Goal: Check status: Check status

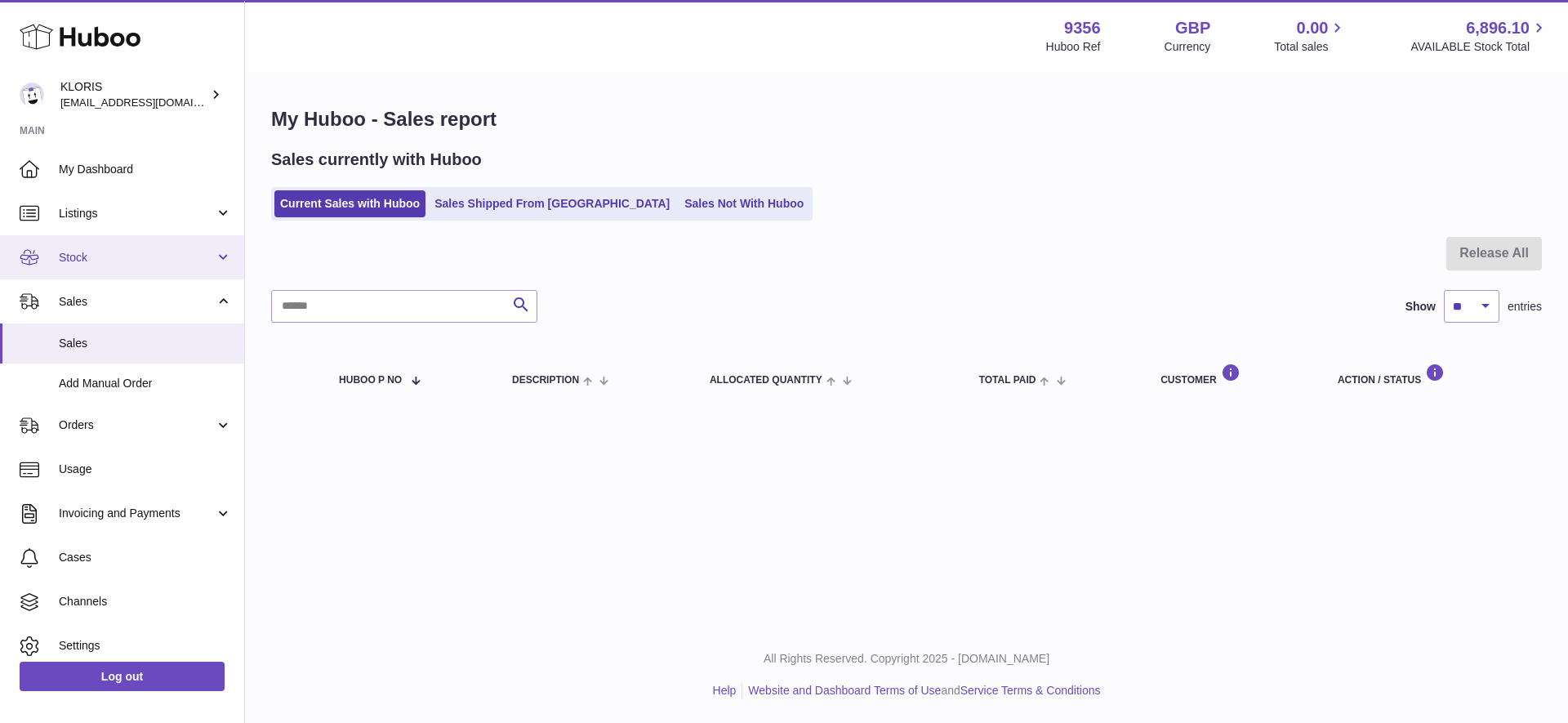
click at [81, 252] on span "Stock" at bounding box center [137, 257] width 156 height 15
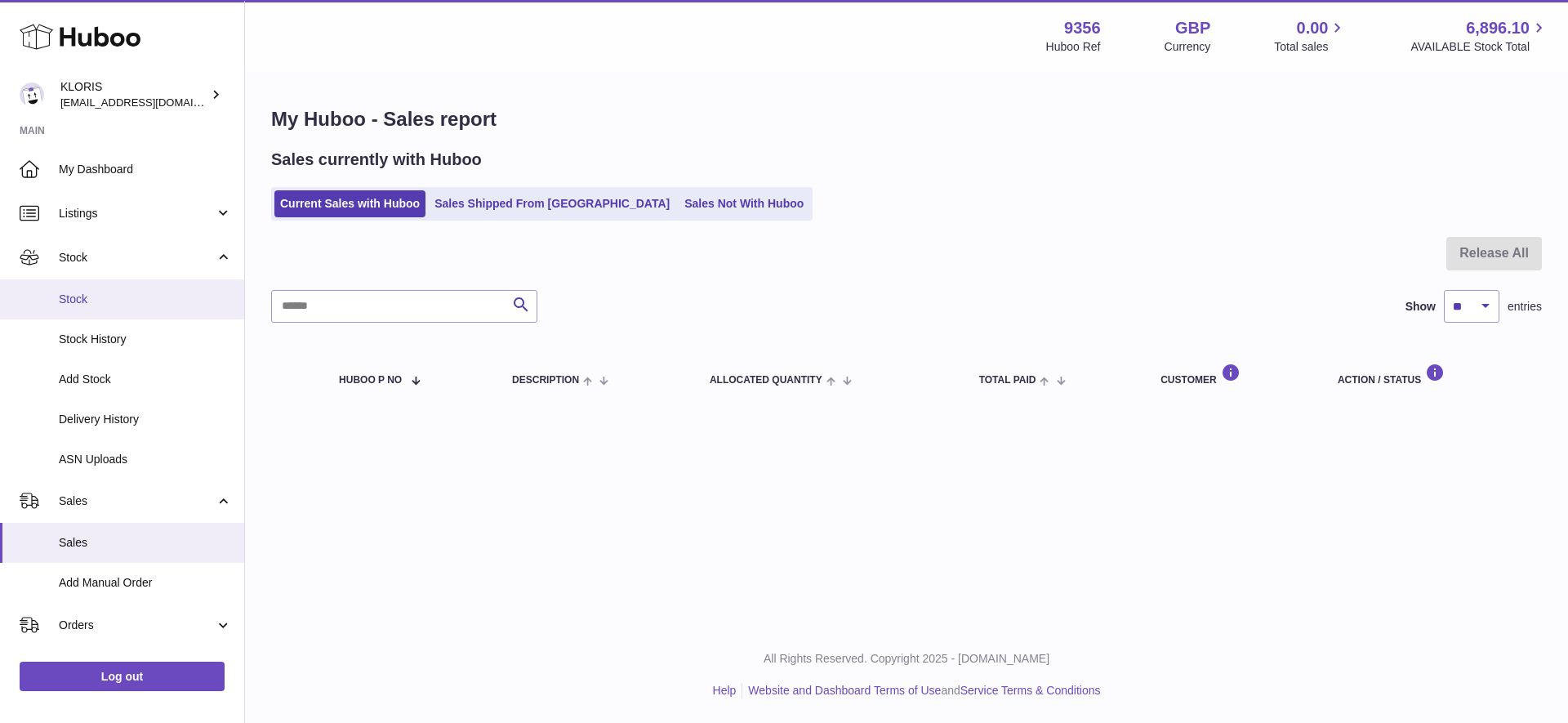
click at [81, 293] on span "Stock" at bounding box center [145, 299] width 173 height 15
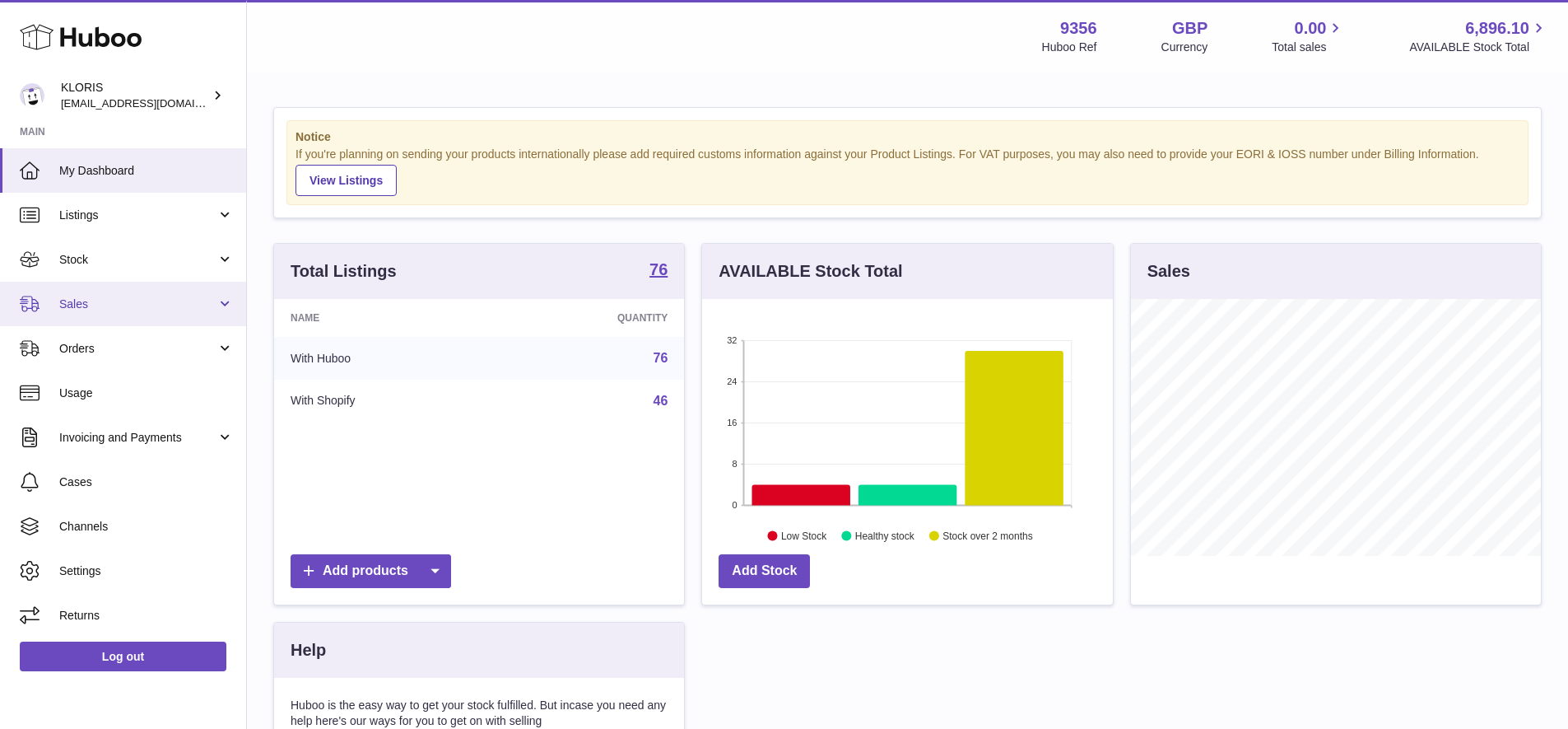
scroll to position [257, 411]
click at [88, 257] on span "Stock" at bounding box center [138, 259] width 157 height 15
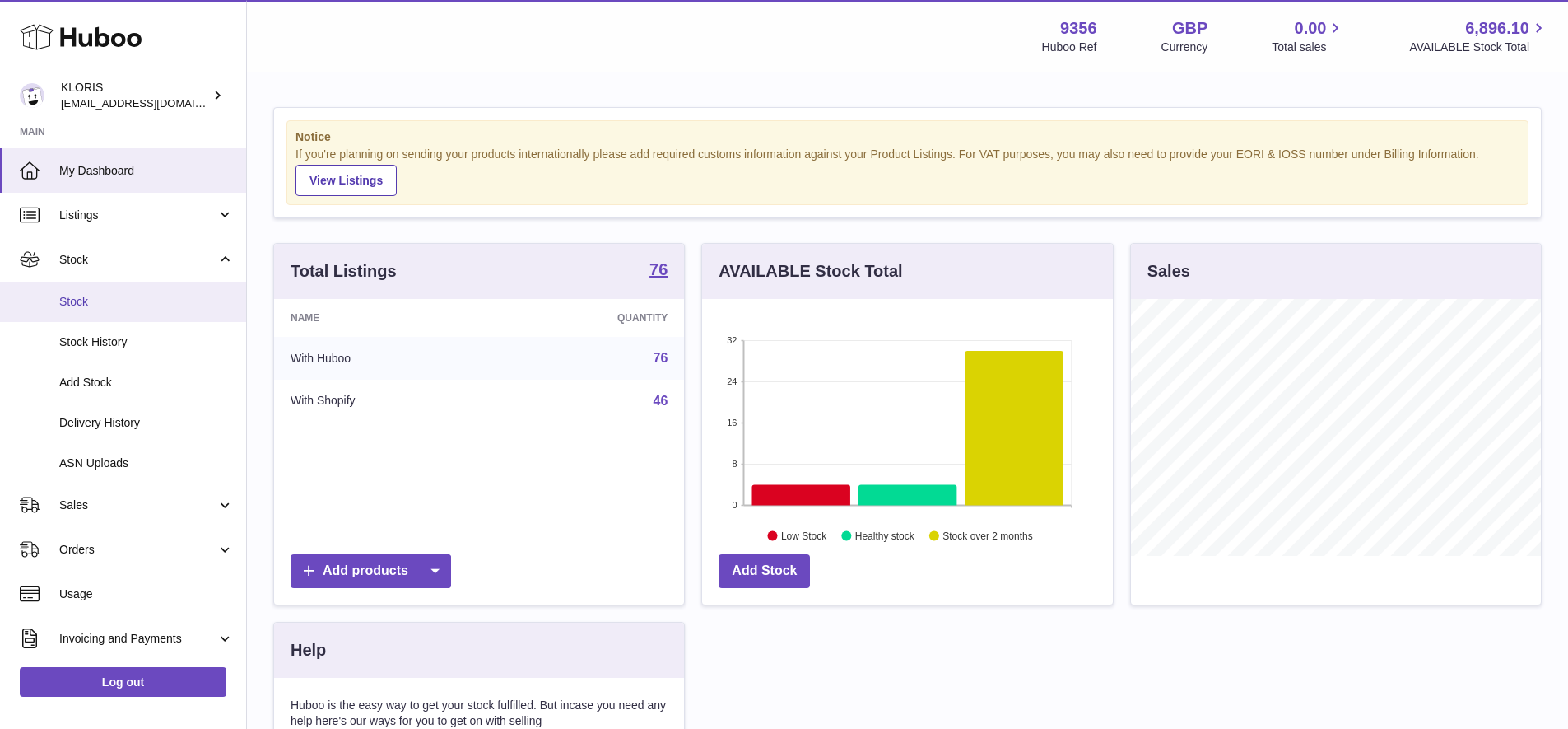
click at [73, 298] on span "Stock" at bounding box center [146, 302] width 174 height 15
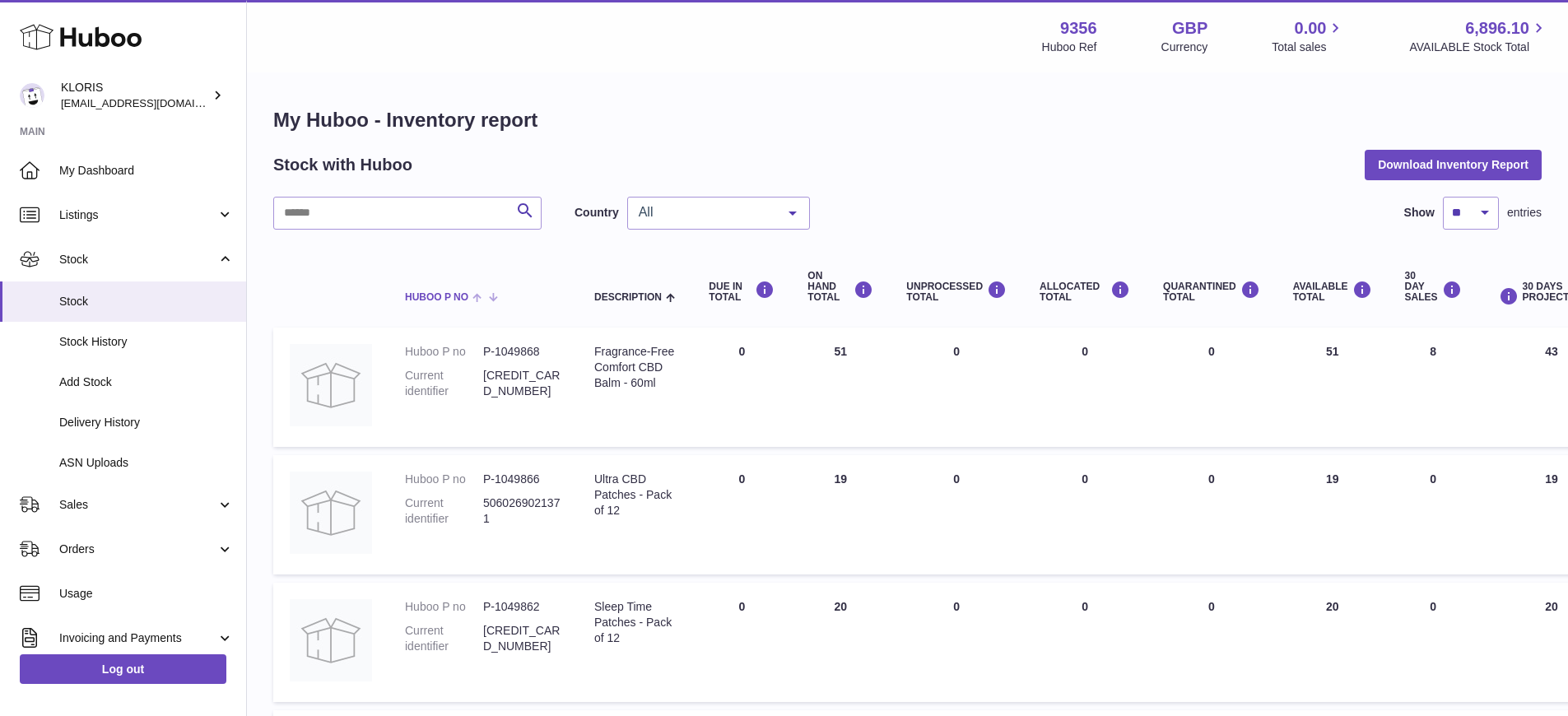
click at [477, 295] on span at bounding box center [481, 297] width 25 height 13
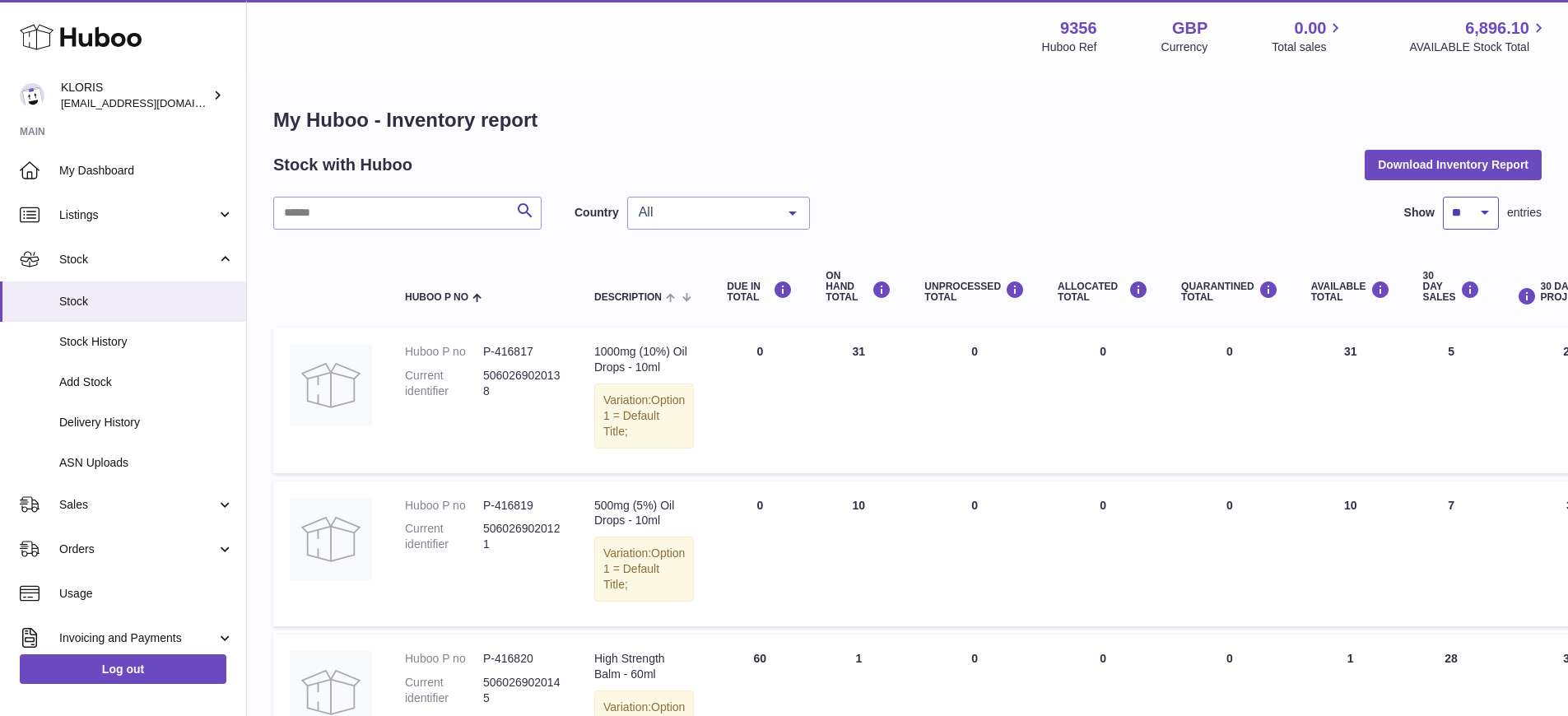
select select "***"
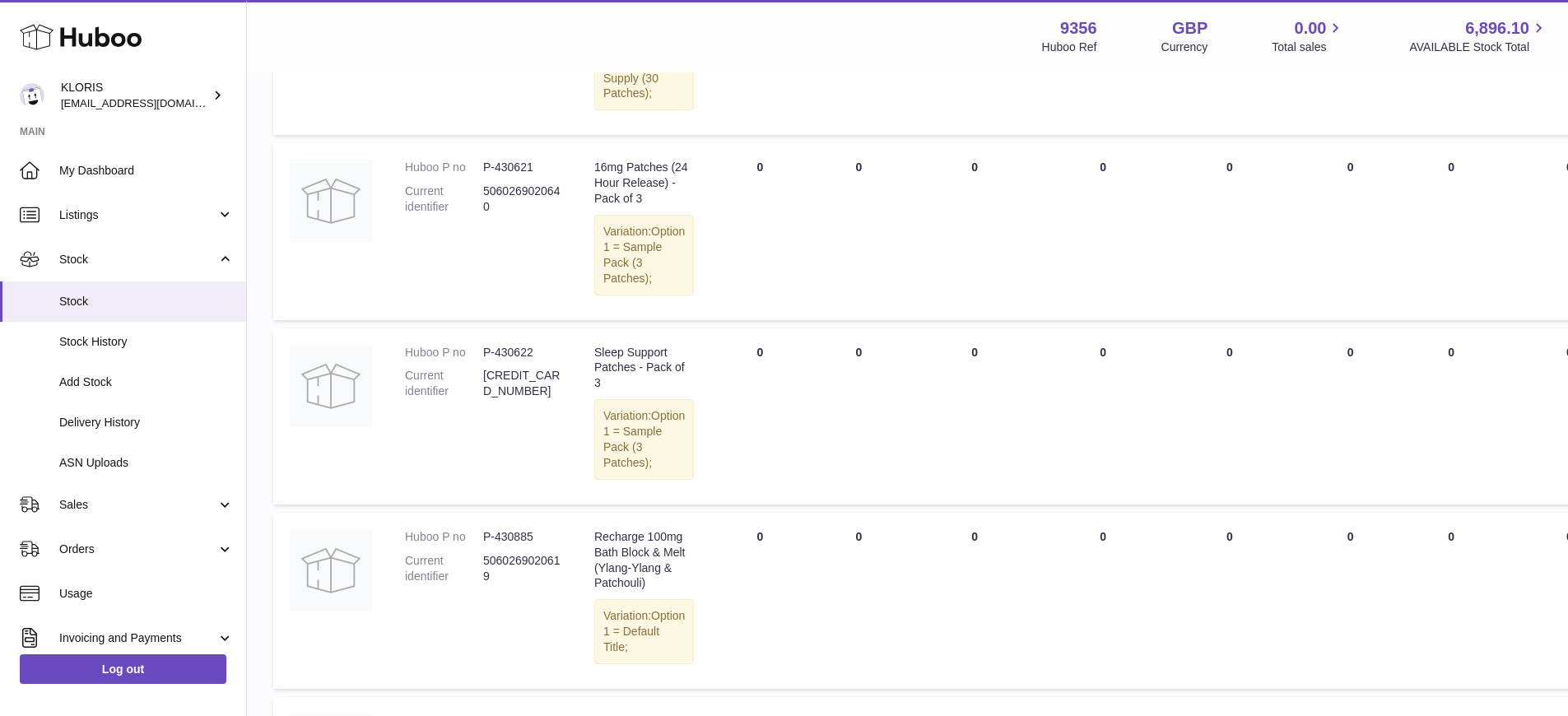
scroll to position [2715, 0]
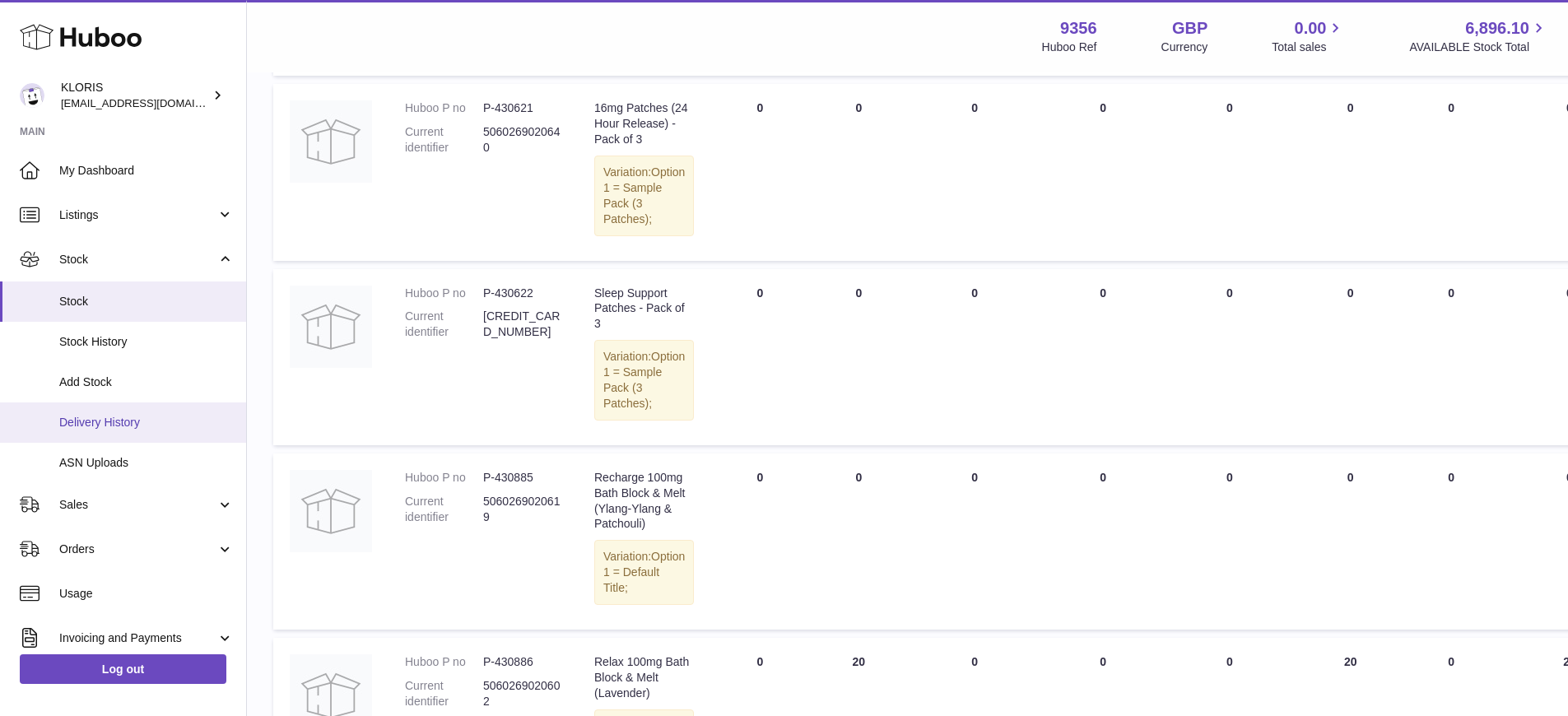
click at [116, 415] on span "Delivery History" at bounding box center [146, 423] width 174 height 15
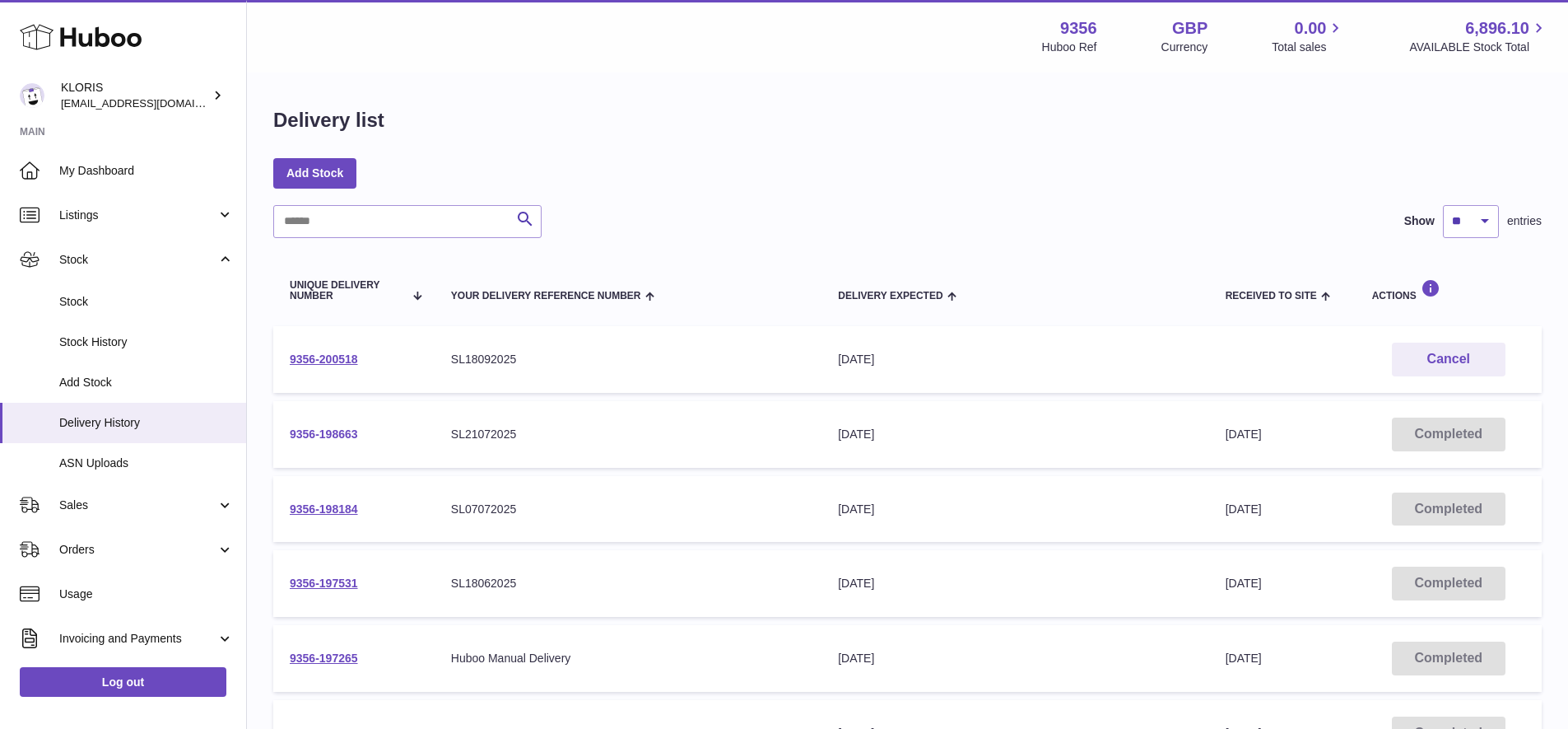
click at [317, 428] on link "9356-198663" at bounding box center [324, 434] width 68 height 14
click at [317, 508] on link "9356-198184" at bounding box center [324, 509] width 68 height 14
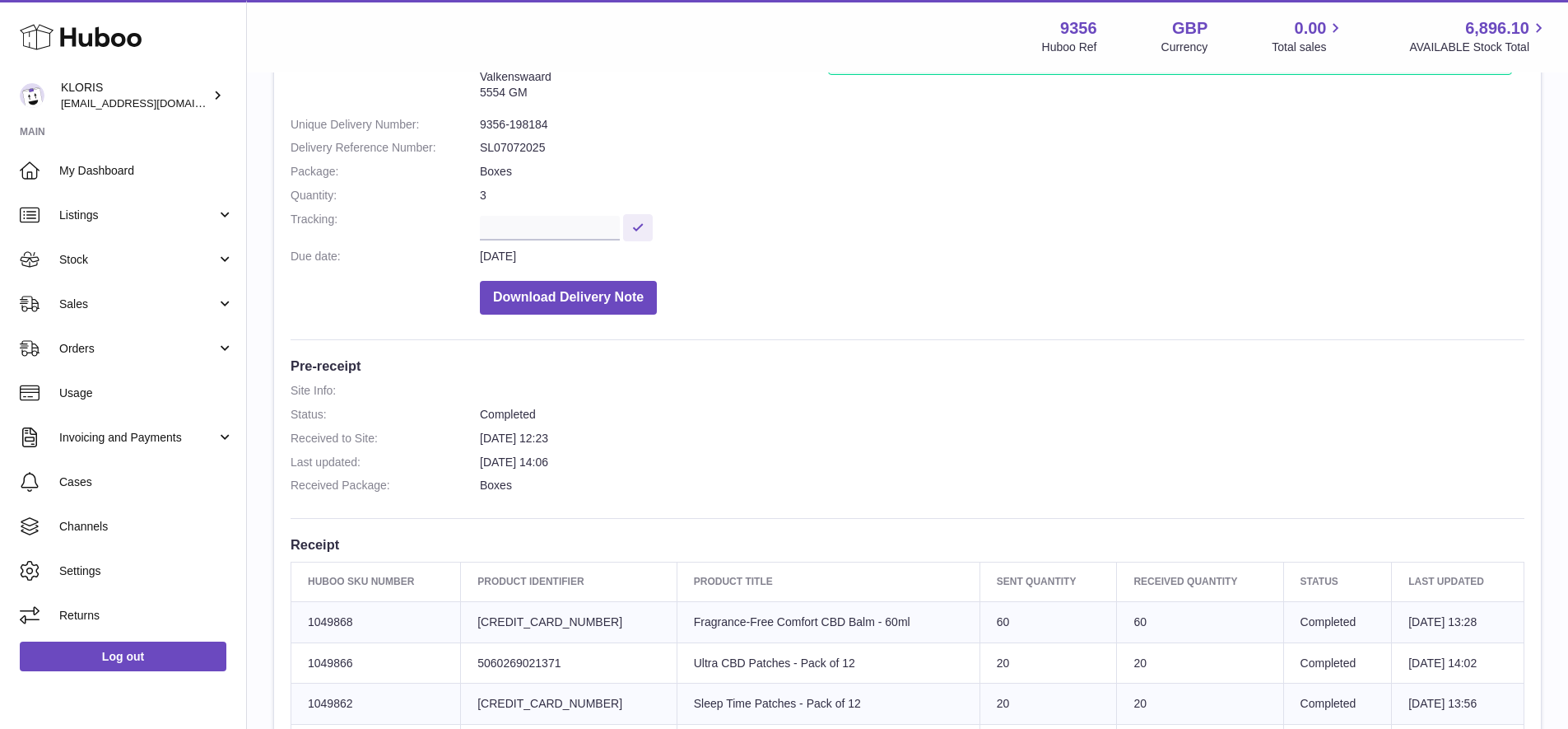
scroll to position [472, 0]
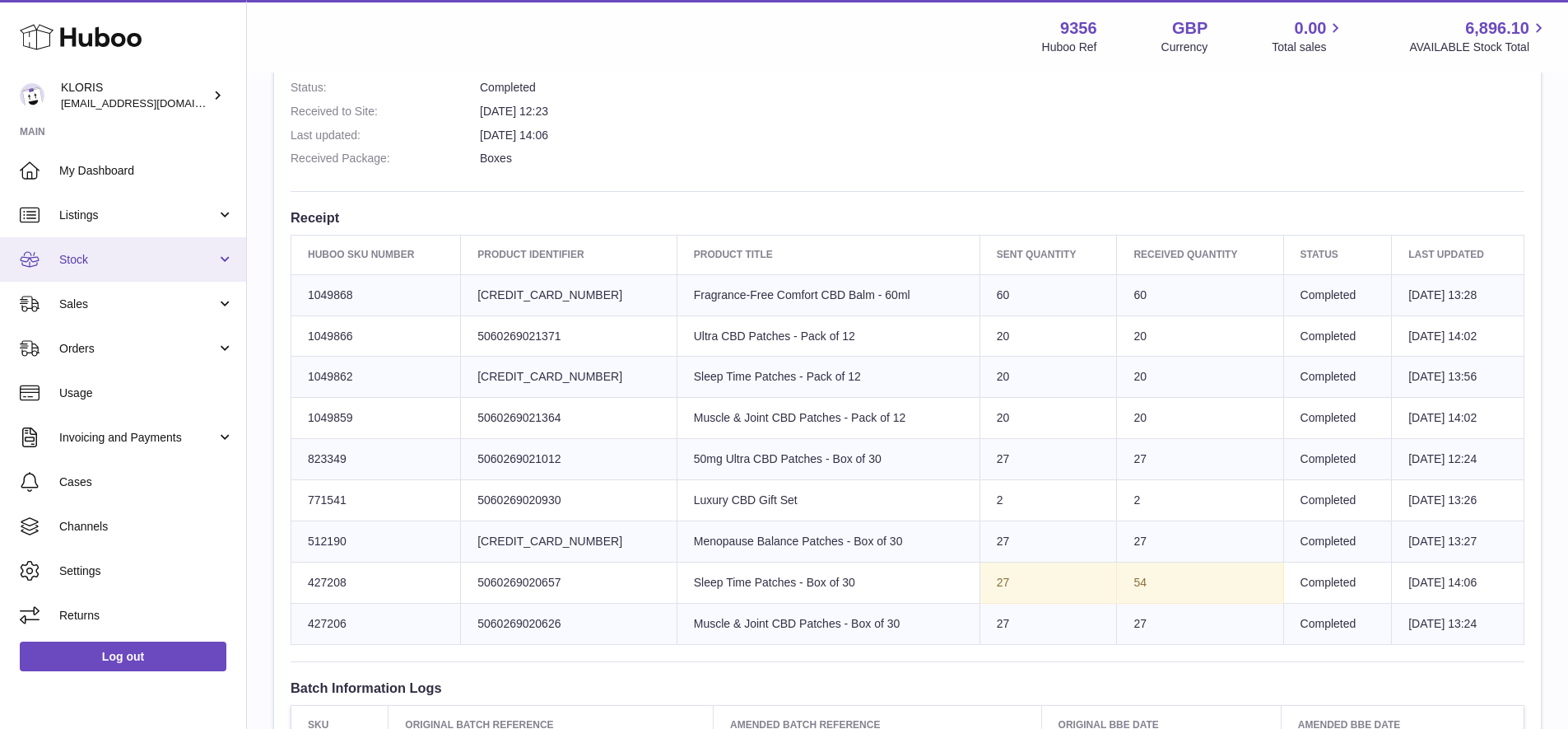
click at [76, 255] on span "Stock" at bounding box center [138, 259] width 157 height 15
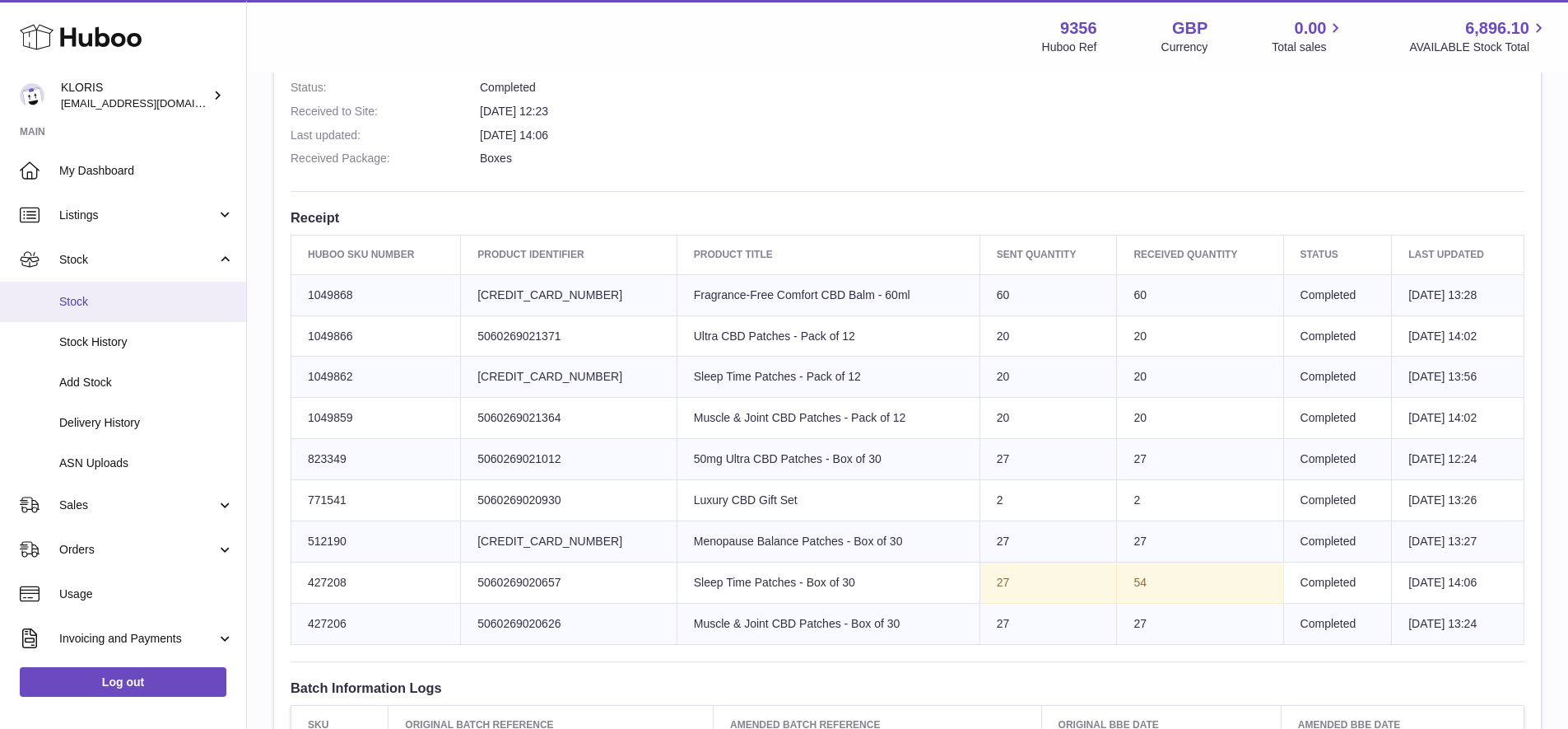
click at [73, 297] on span "Stock" at bounding box center [146, 302] width 174 height 15
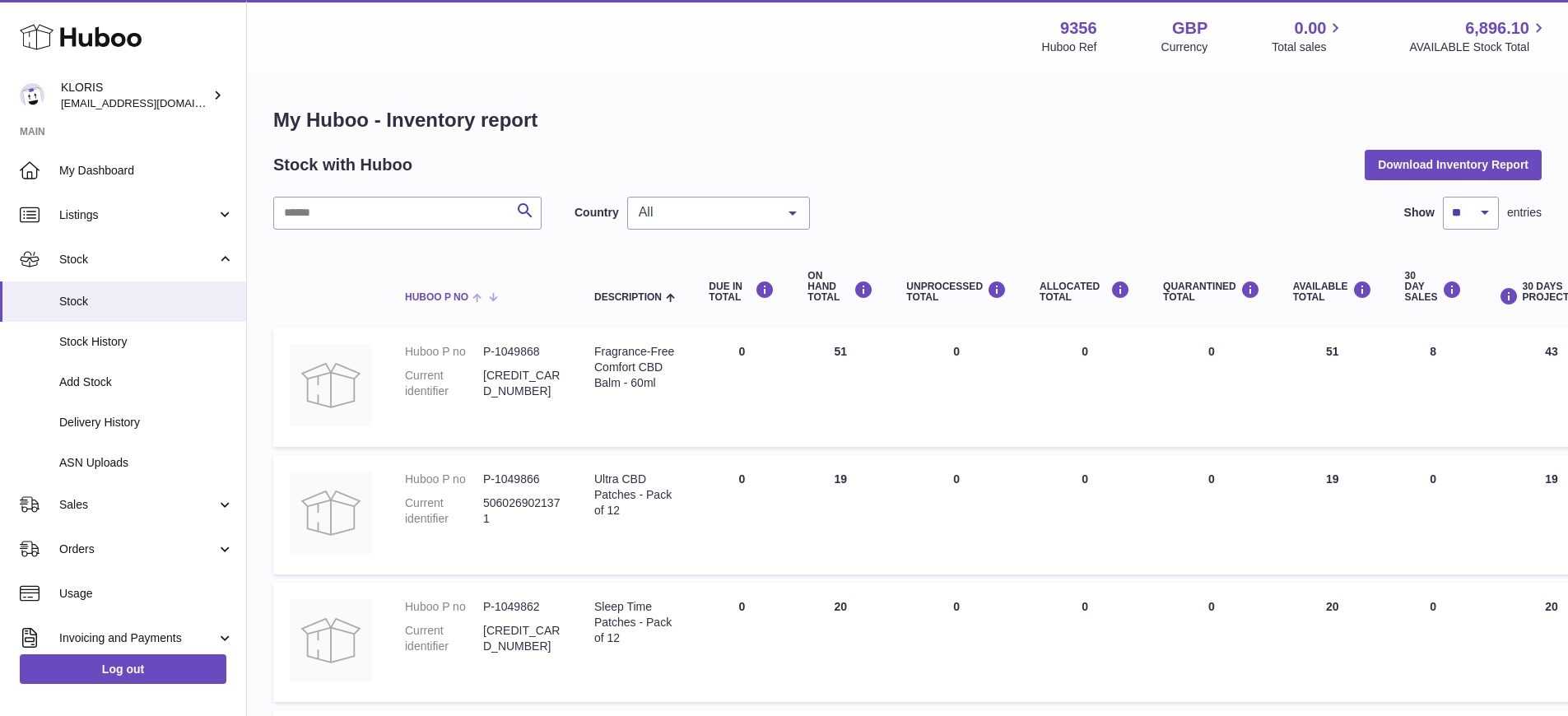
click at [476, 294] on span at bounding box center [481, 297] width 25 height 13
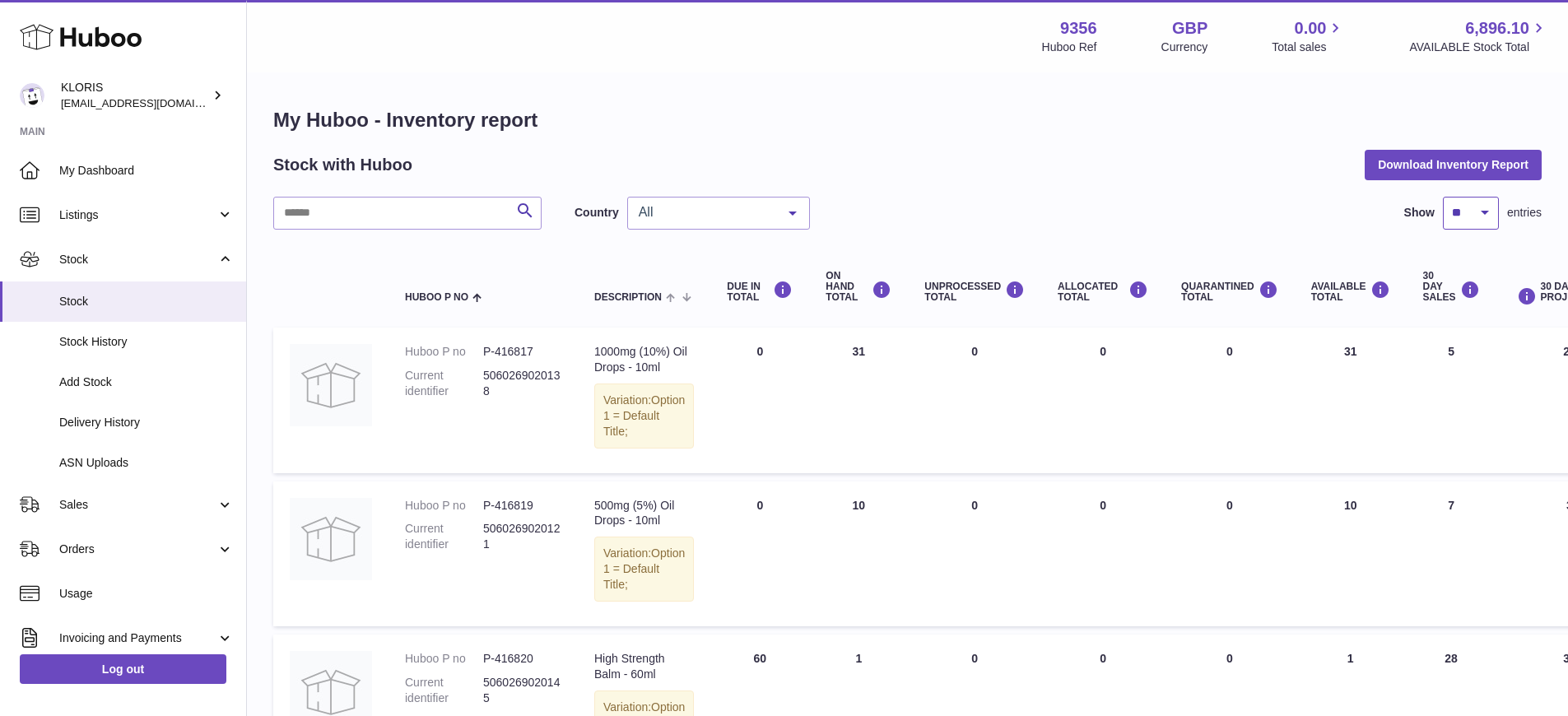
select select "***"
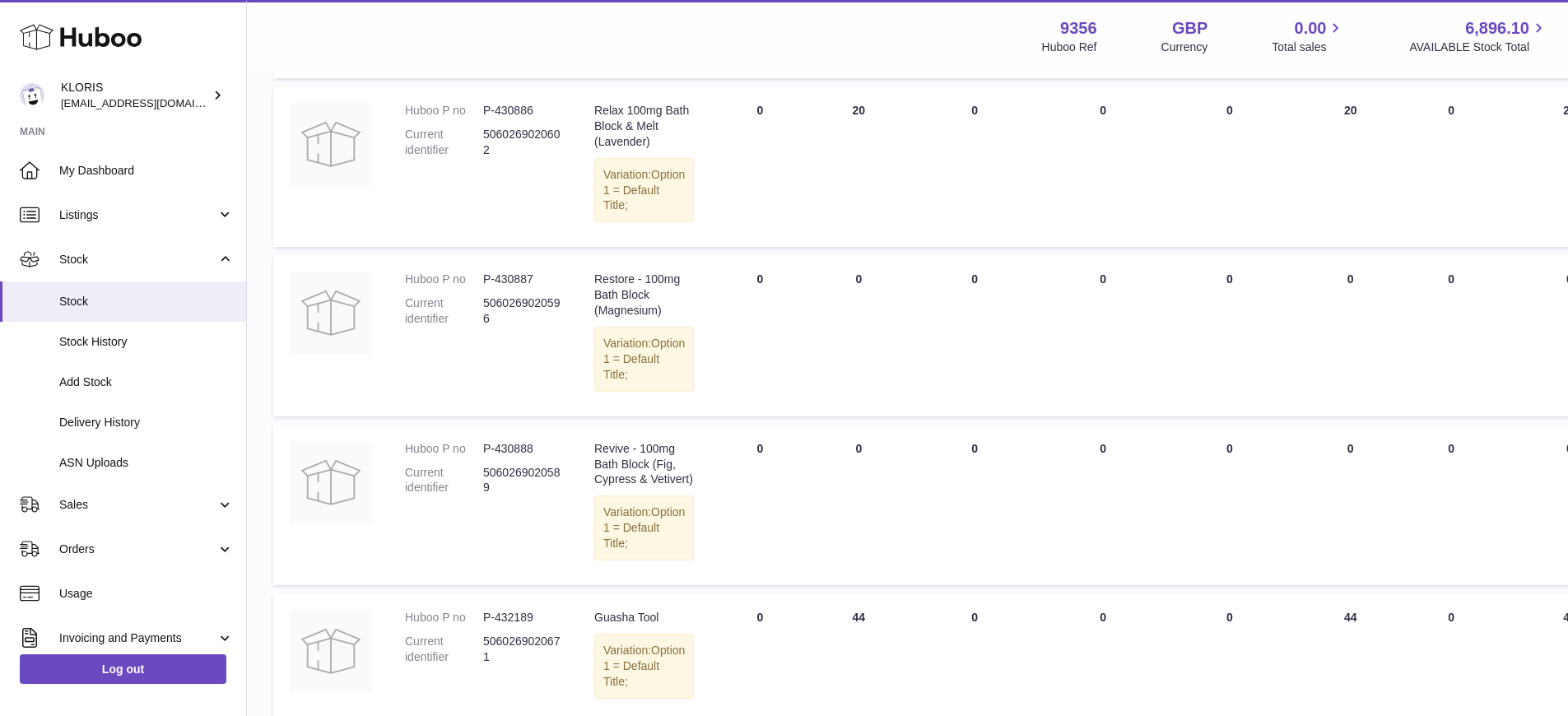
scroll to position [1241, 0]
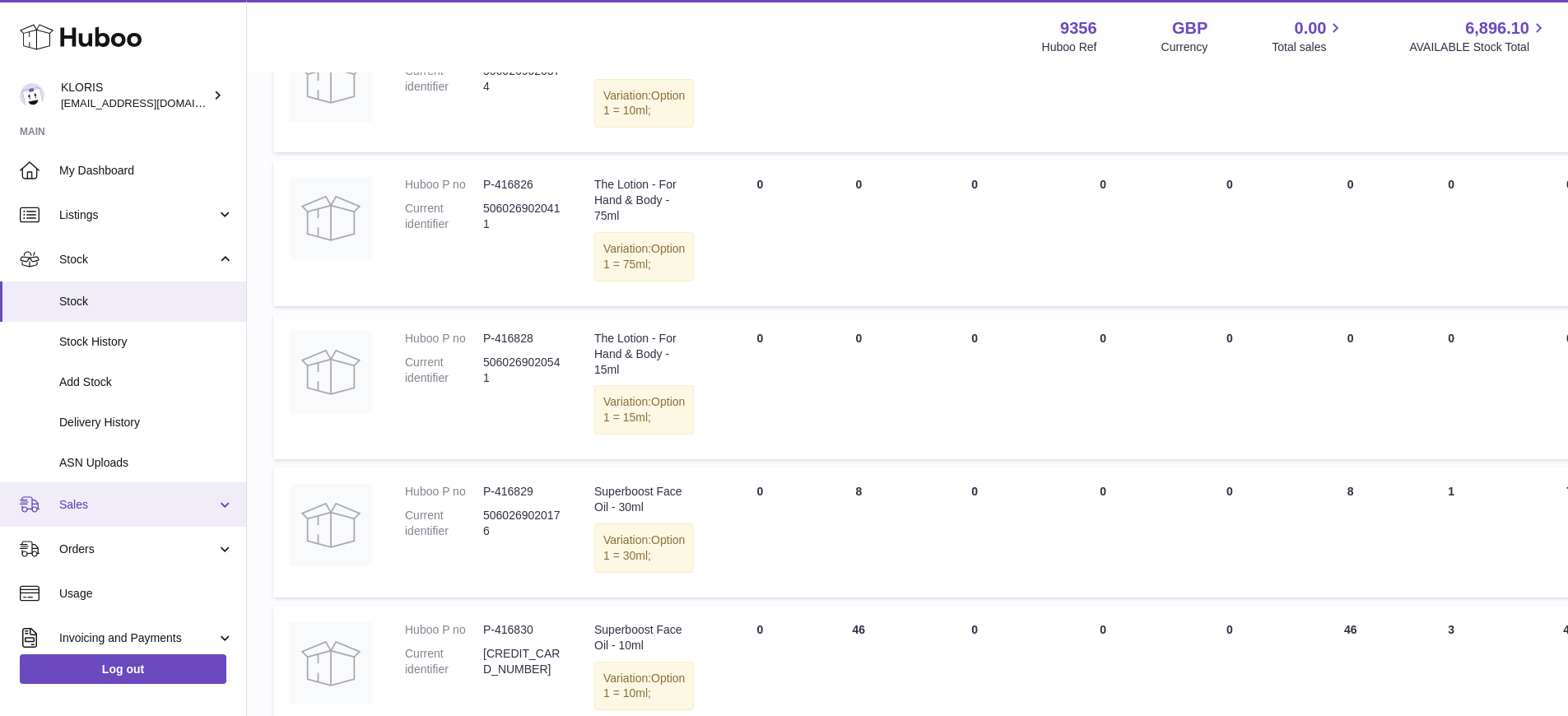
click at [78, 499] on span "Sales" at bounding box center [138, 505] width 157 height 15
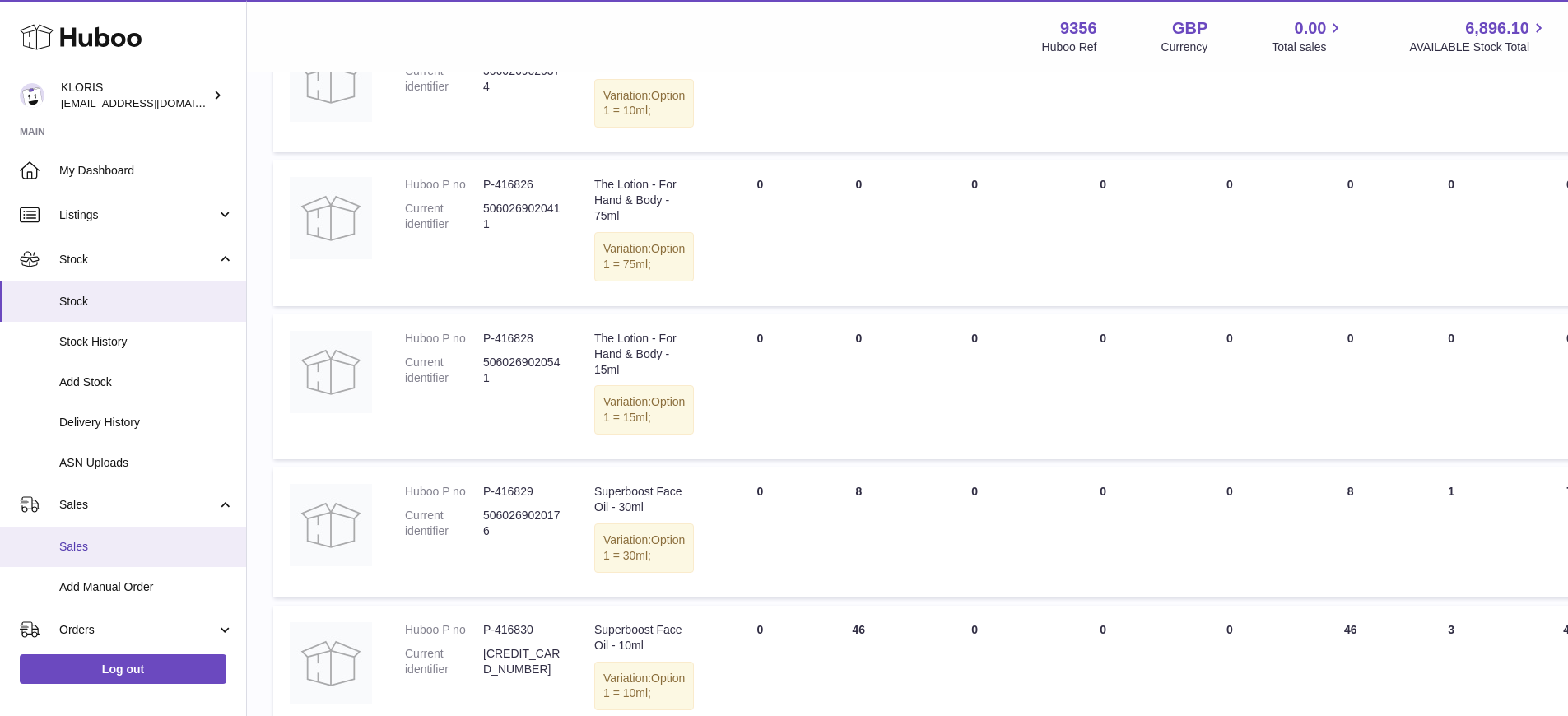
click at [88, 542] on span "Sales" at bounding box center [146, 546] width 174 height 15
